Goal: Information Seeking & Learning: Learn about a topic

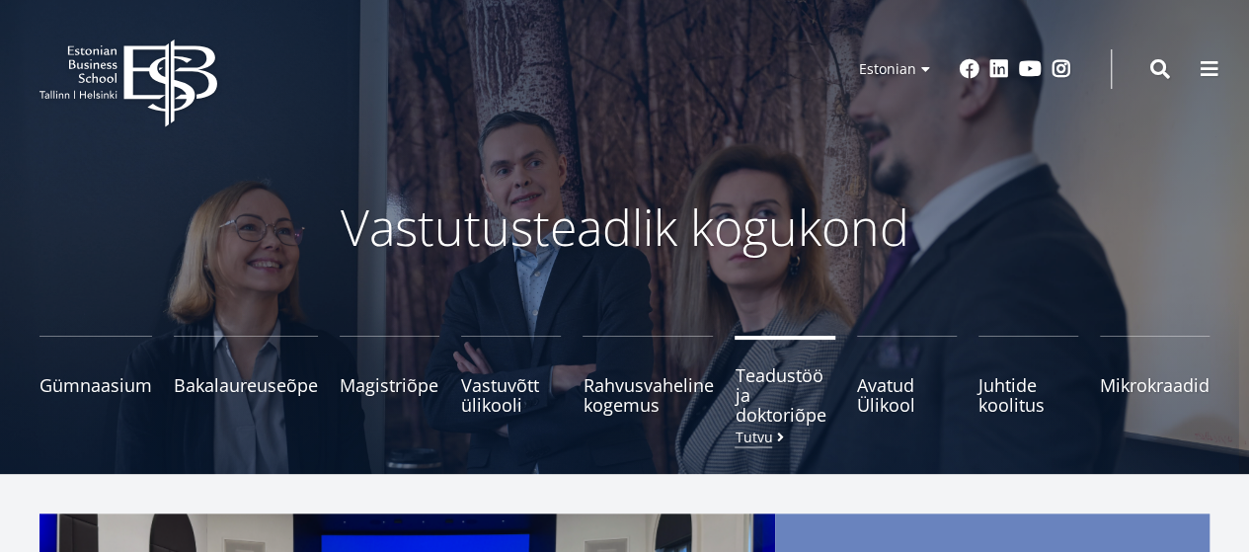
click at [765, 382] on span "Teadustöö ja doktoriõpe Tutvu" at bounding box center [784, 394] width 100 height 59
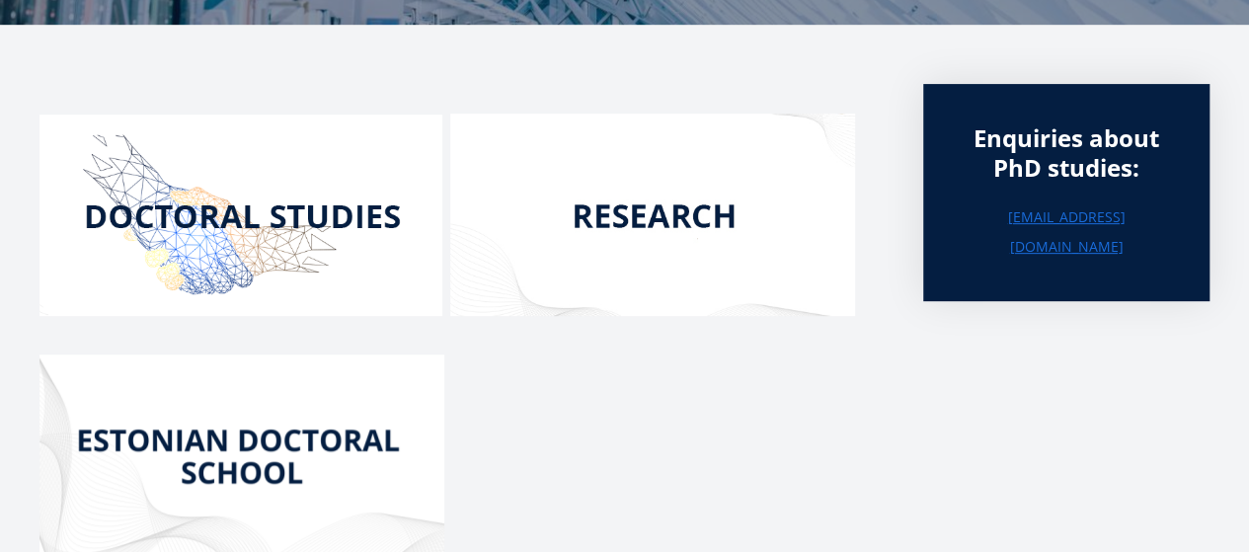
scroll to position [296, 0]
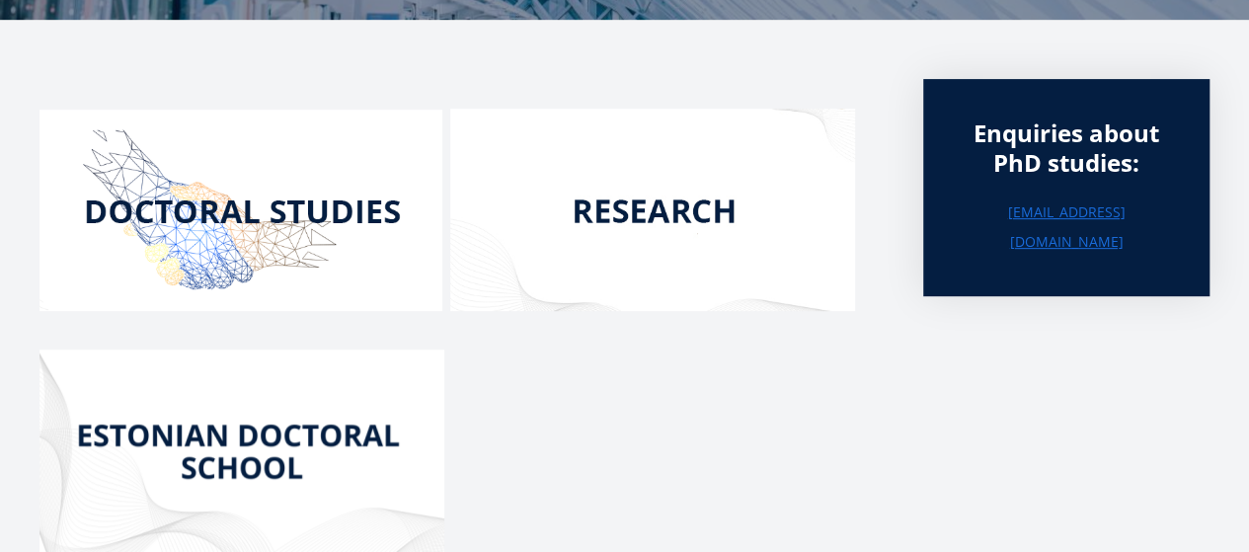
click at [325, 208] on img at bounding box center [240, 210] width 403 height 201
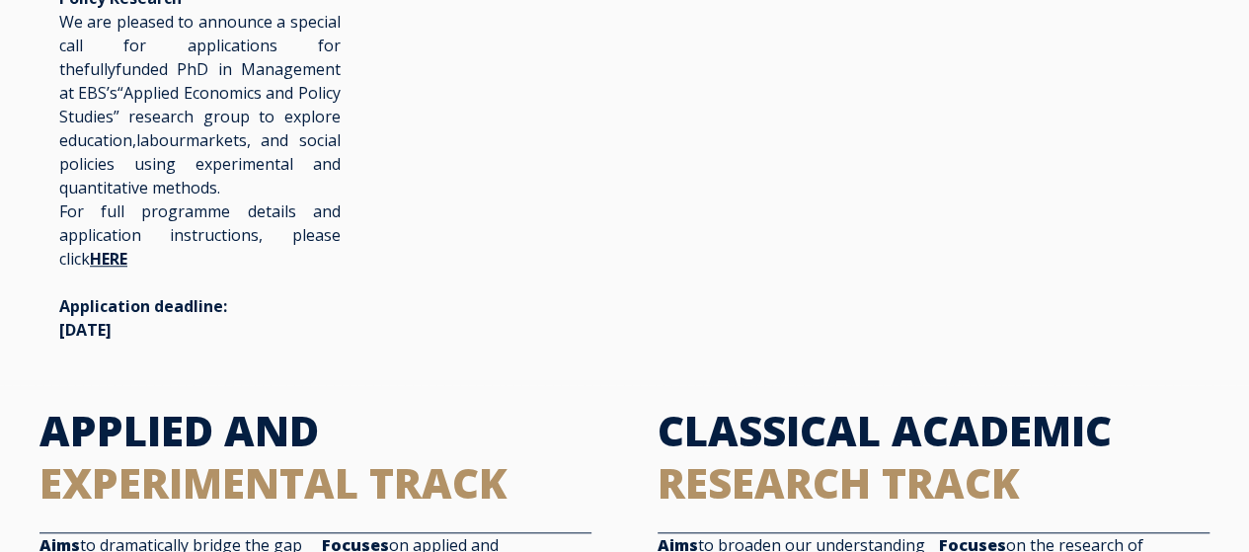
scroll to position [691, 0]
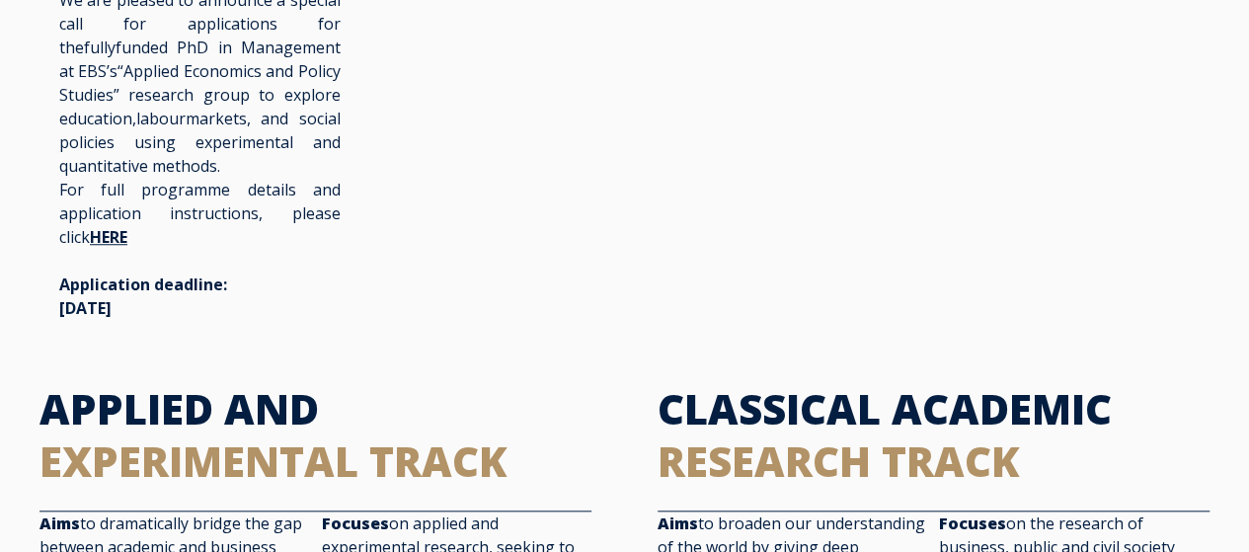
drag, startPoint x: 218, startPoint y: 287, endPoint x: 53, endPoint y: 260, distance: 167.2
click at [53, 260] on div "Doctoral Position (Junior Researcher): Data-driven Social Policy Research We ar…" at bounding box center [199, 130] width 321 height 426
copy span "Application deadline: 1 November 2025"
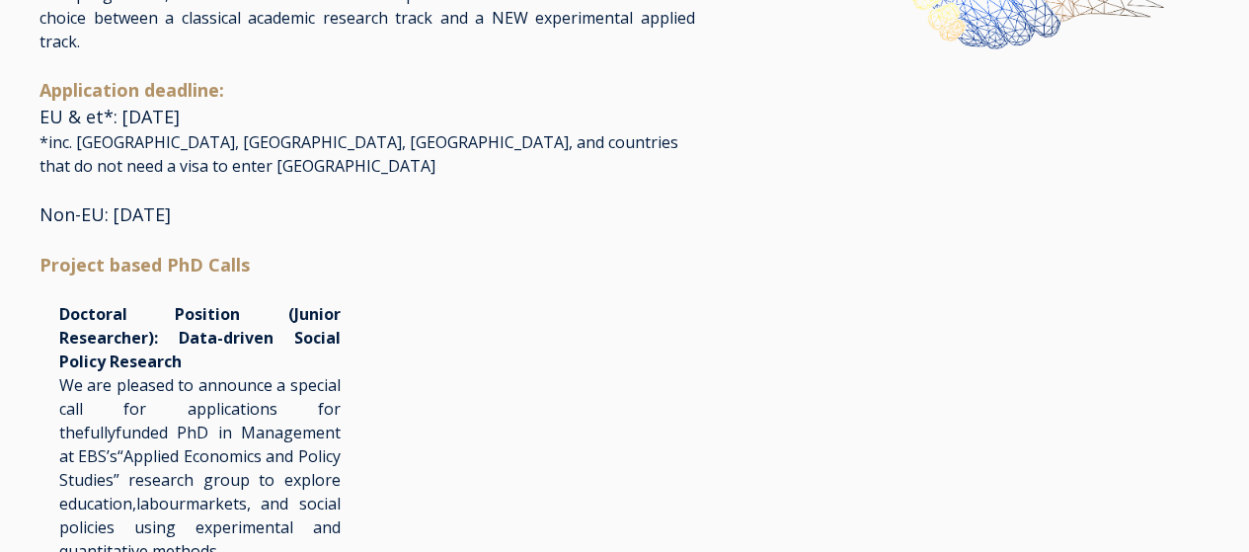
scroll to position [197, 0]
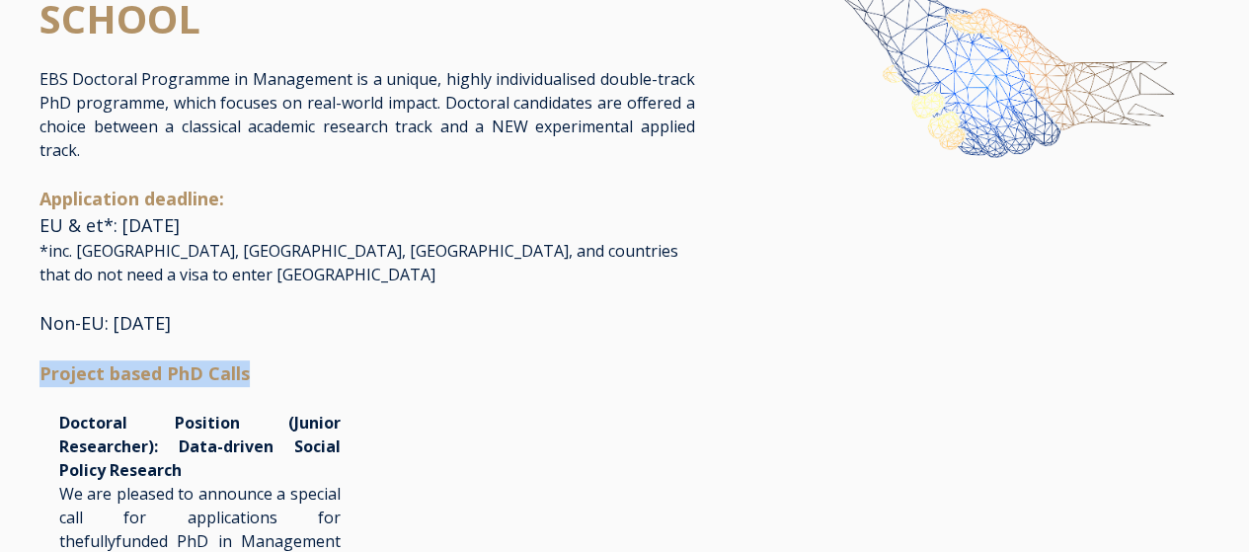
drag, startPoint x: 283, startPoint y: 350, endPoint x: 7, endPoint y: 352, distance: 276.4
click at [7, 352] on div "DOCTORAL STUDIES AT THE ESTONIAN BUSINESS SCHOOL EBS Doctoral Programme in Mana…" at bounding box center [624, 366] width 1249 height 981
copy span "Project based PhD Calls"
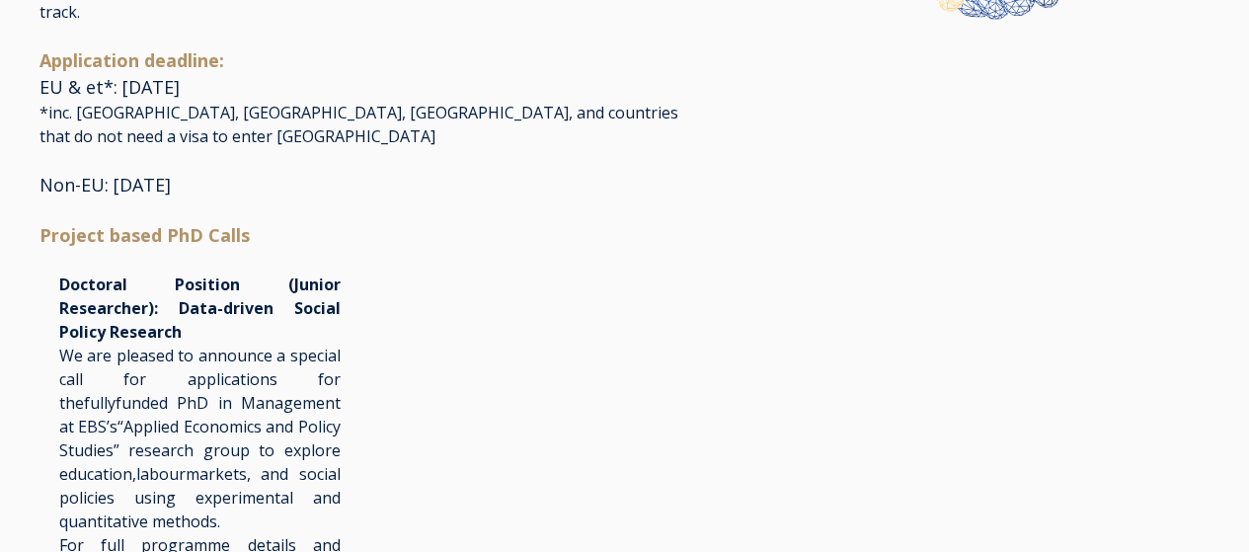
scroll to position [296, 0]
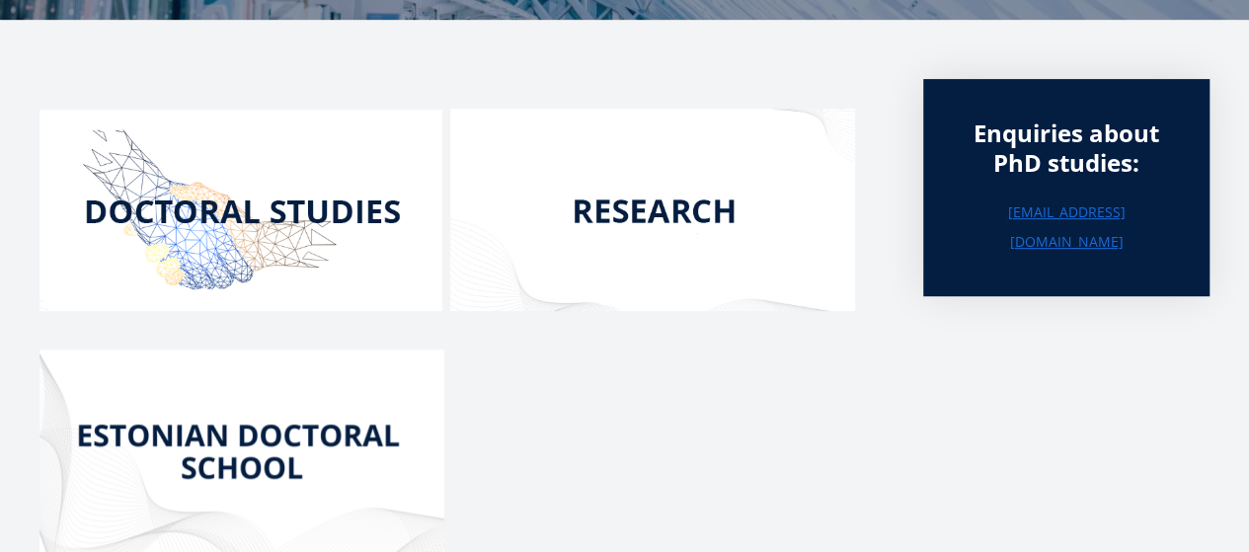
click at [248, 200] on img at bounding box center [240, 210] width 403 height 201
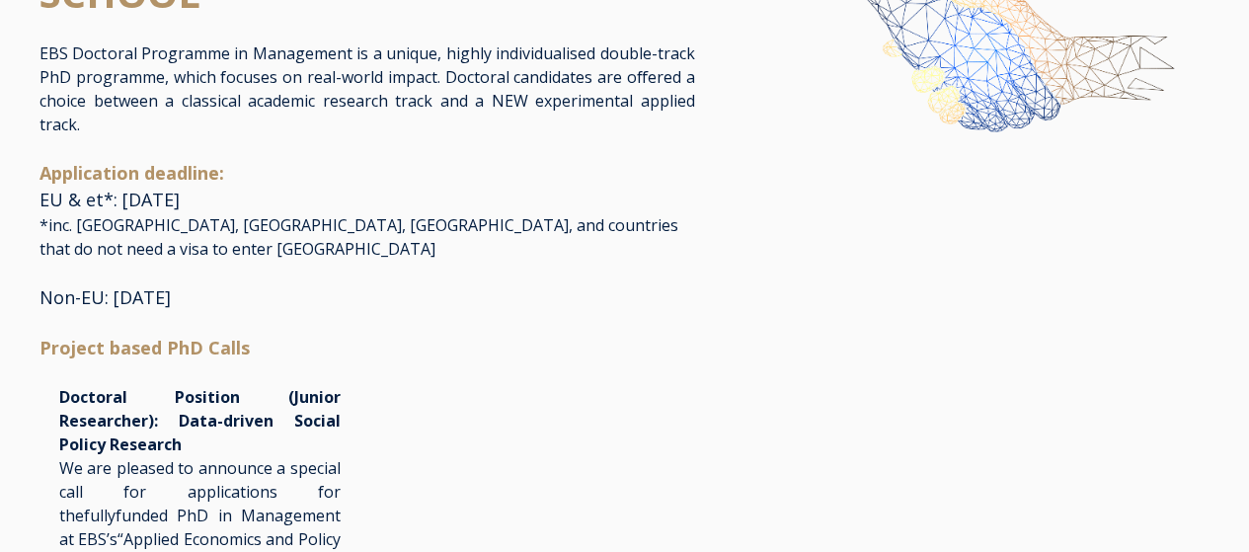
scroll to position [197, 0]
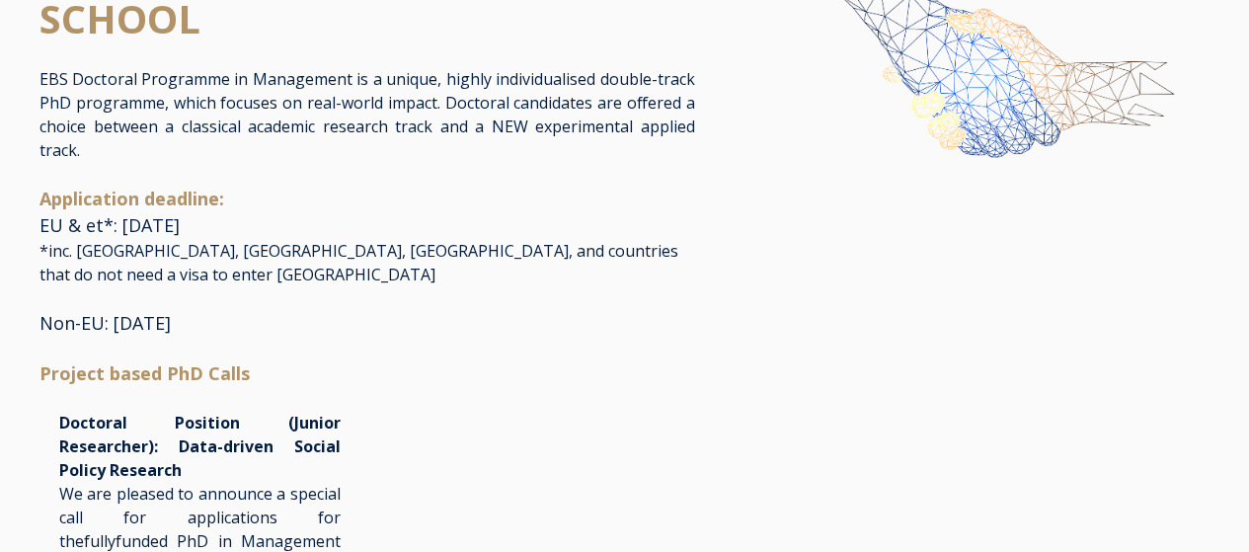
drag, startPoint x: 43, startPoint y: 199, endPoint x: 231, endPoint y: 302, distance: 213.8
click at [231, 302] on p "Application deadline: EU & et*: [DATE] *inc. [GEOGRAPHIC_DATA], [GEOGRAPHIC_DAT…" at bounding box center [366, 261] width 655 height 151
copy p "Application deadline: EU & et*: [DATE] *inc. [GEOGRAPHIC_DATA], [GEOGRAPHIC_DAT…"
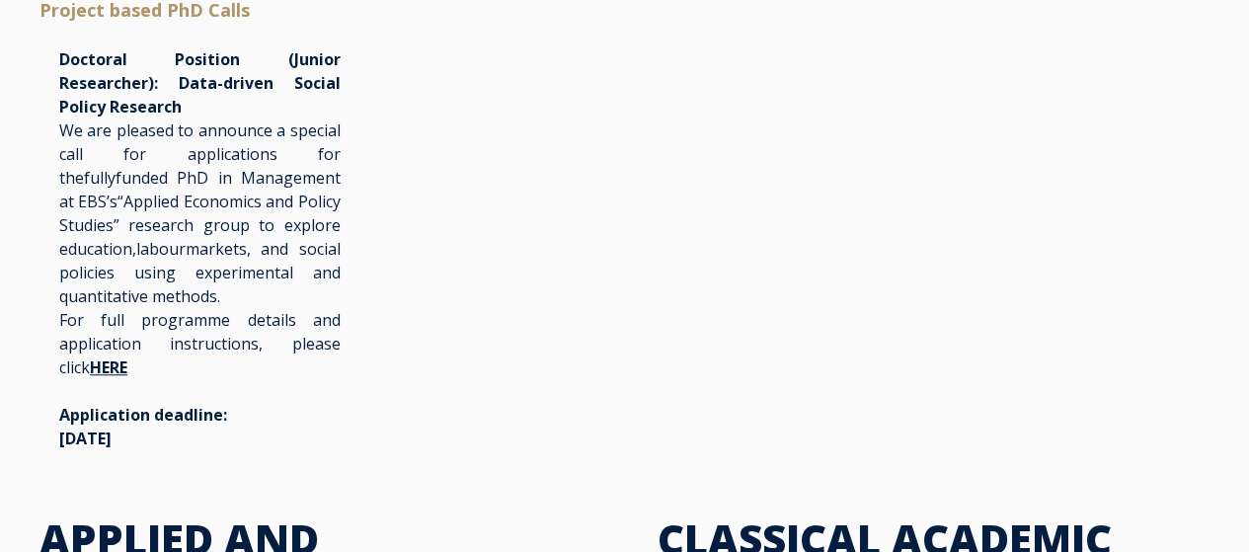
scroll to position [592, 0]
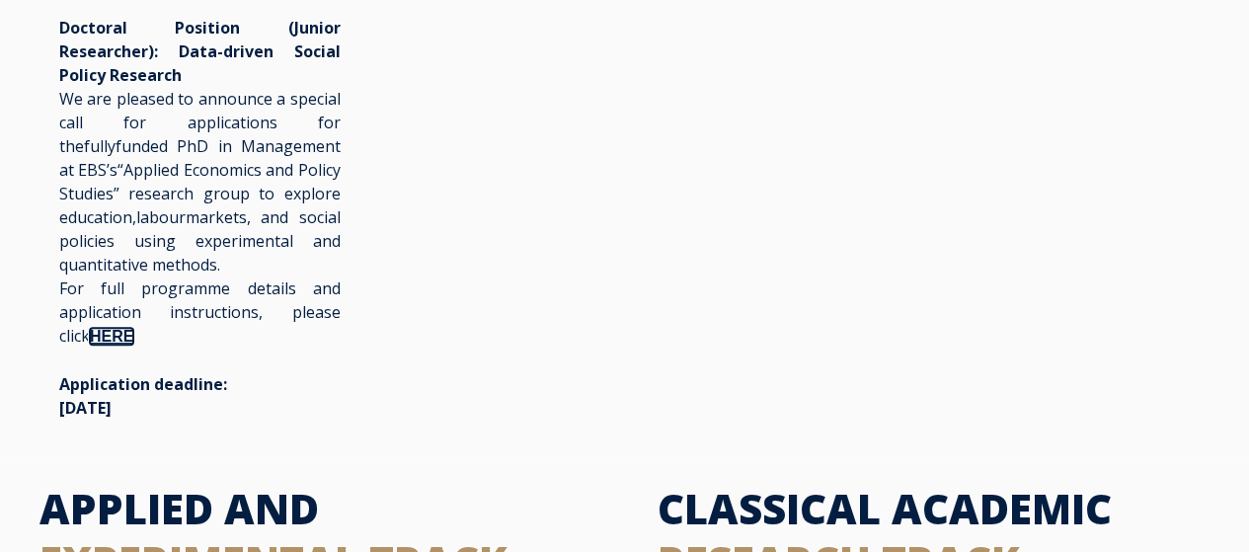
click at [90, 328] on link "HERE" at bounding box center [111, 336] width 43 height 17
